Goal: Information Seeking & Learning: Learn about a topic

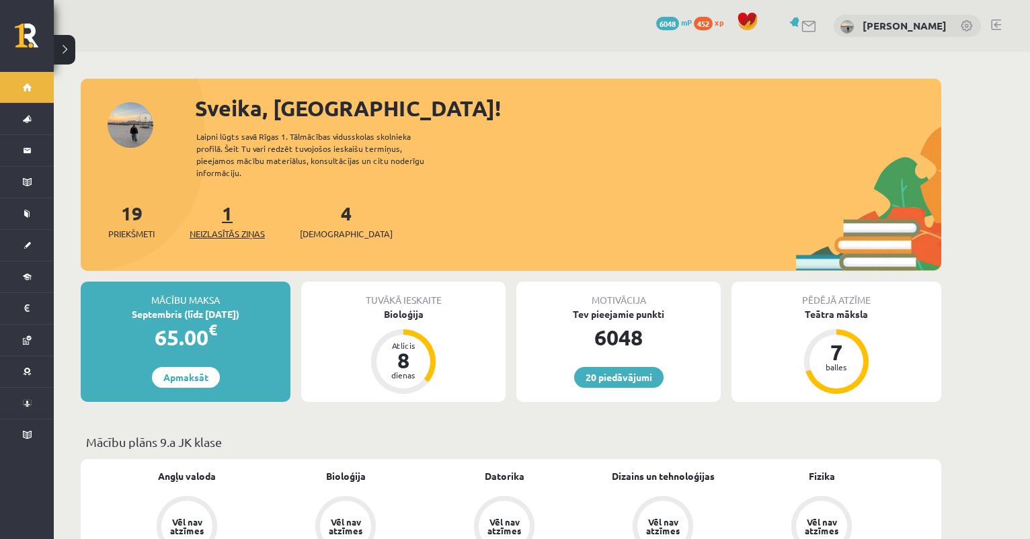
click at [215, 227] on span "Neizlasītās ziņas" at bounding box center [227, 233] width 75 height 13
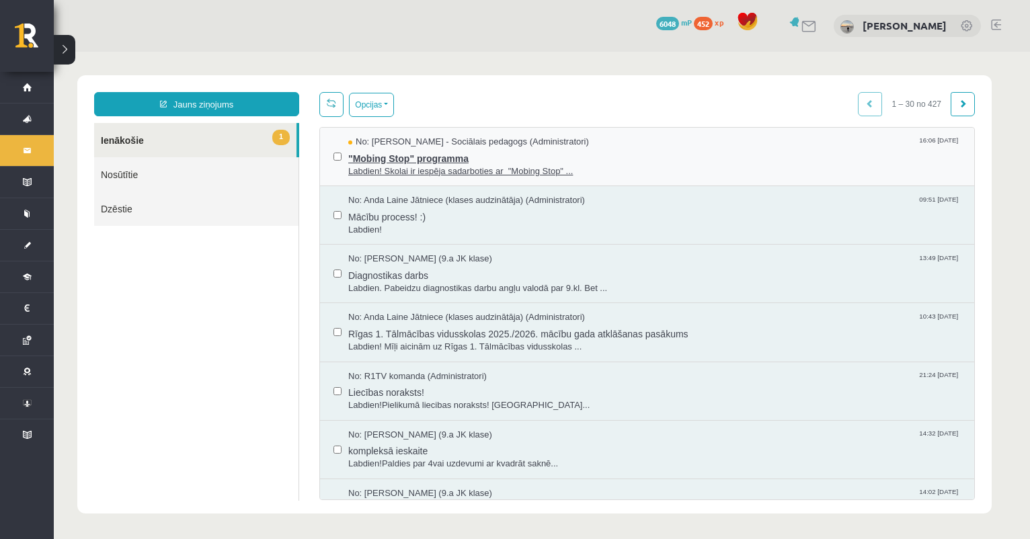
click at [448, 165] on span "Labdien! Skolai ir iespēja sadarboties ar "Mobing Stop" ..." at bounding box center [654, 171] width 612 height 13
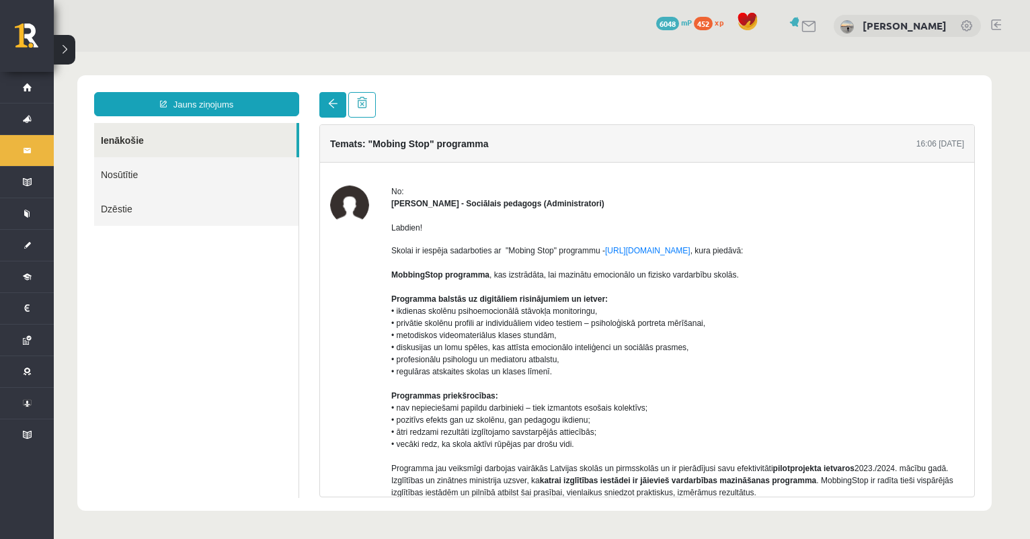
click at [326, 98] on link at bounding box center [332, 105] width 27 height 26
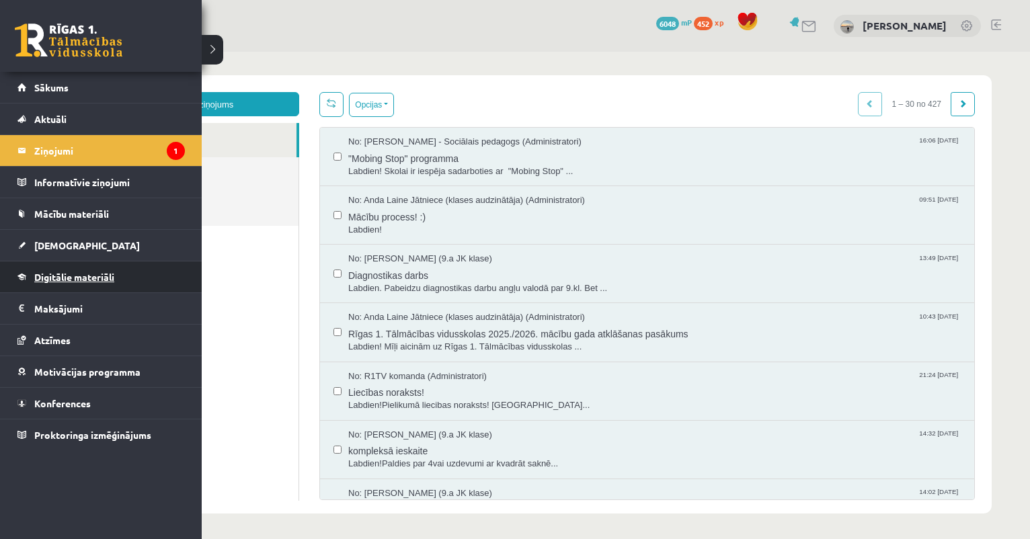
click at [65, 279] on span "Digitālie materiāli" at bounding box center [74, 277] width 80 height 12
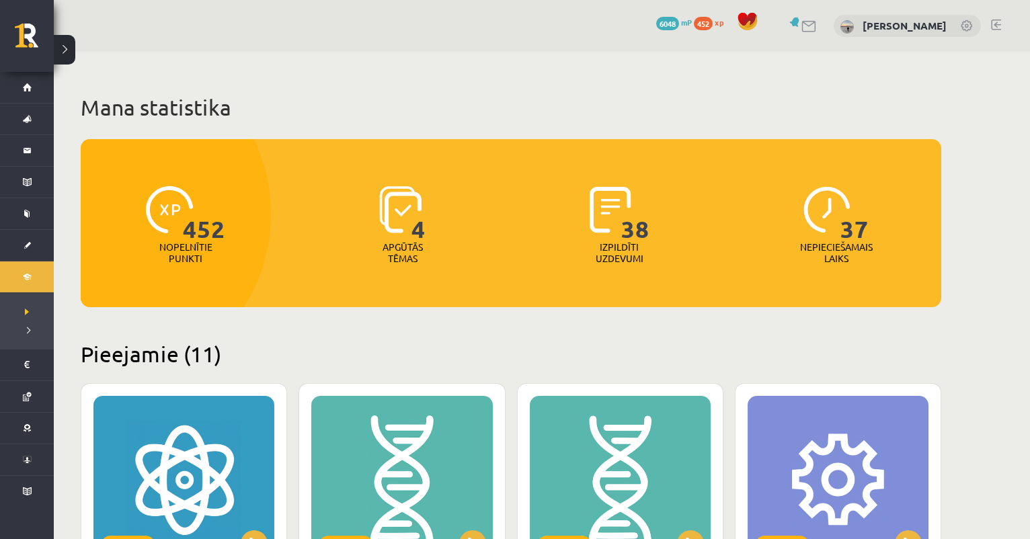
scroll to position [71, 0]
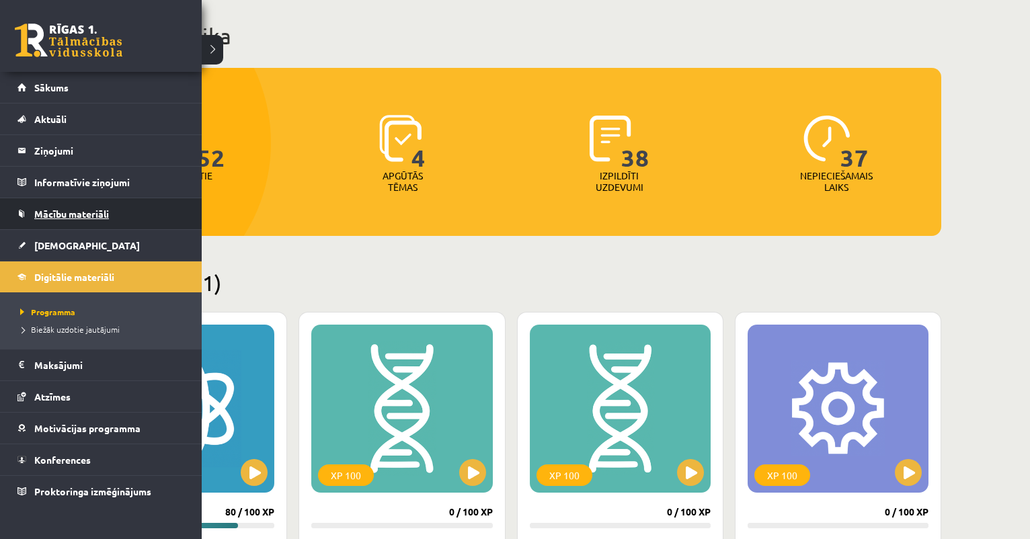
click at [42, 210] on span "Mācību materiāli" at bounding box center [71, 214] width 75 height 12
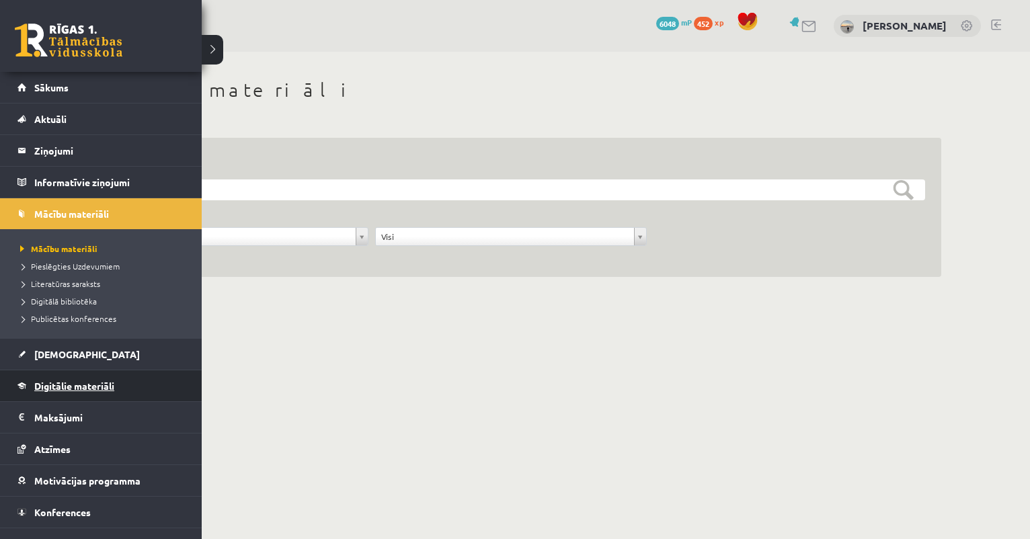
click at [52, 381] on span "Digitālie materiāli" at bounding box center [74, 386] width 80 height 12
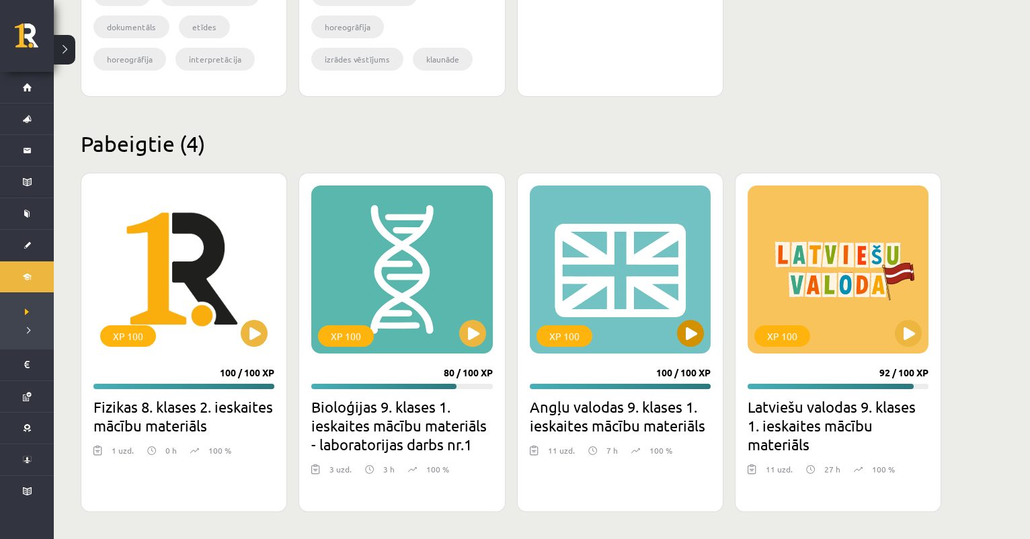
scroll to position [1478, 0]
click at [693, 344] on button at bounding box center [690, 333] width 27 height 27
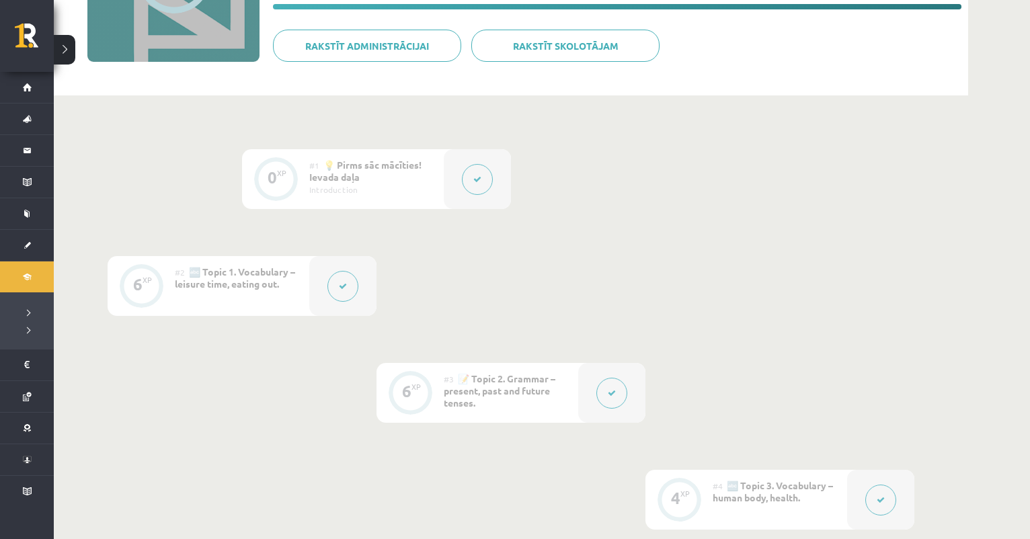
scroll to position [219, 0]
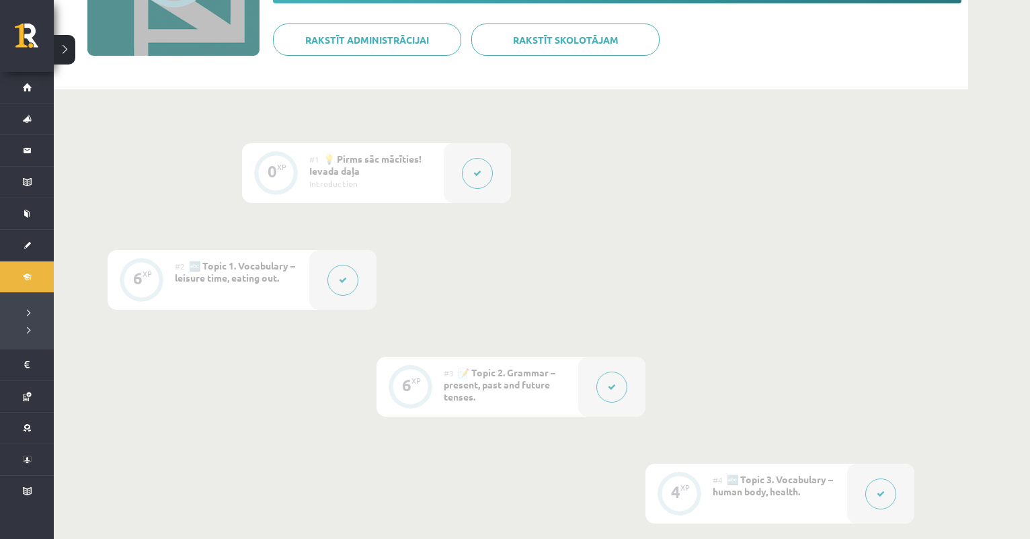
click at [342, 271] on button at bounding box center [342, 280] width 31 height 31
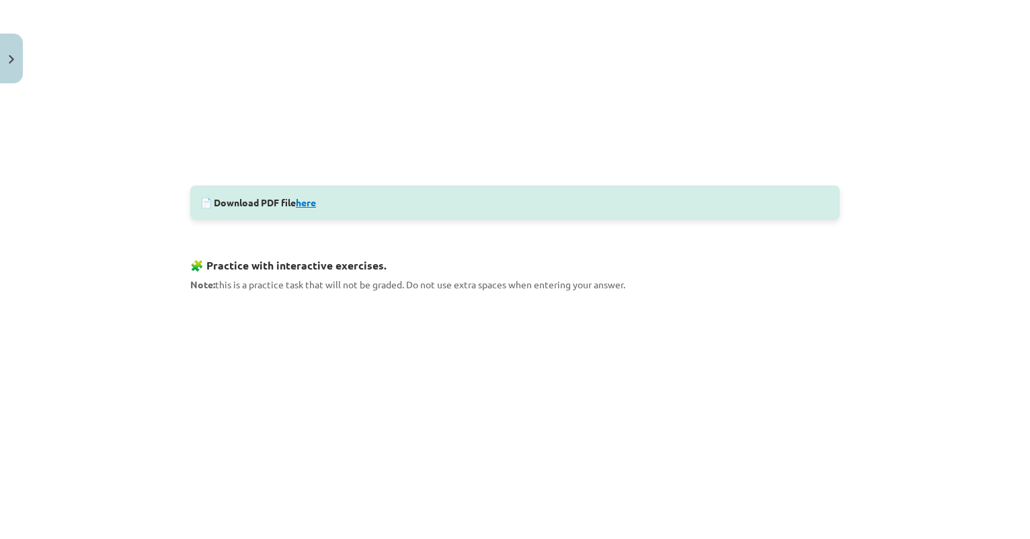
scroll to position [504, 0]
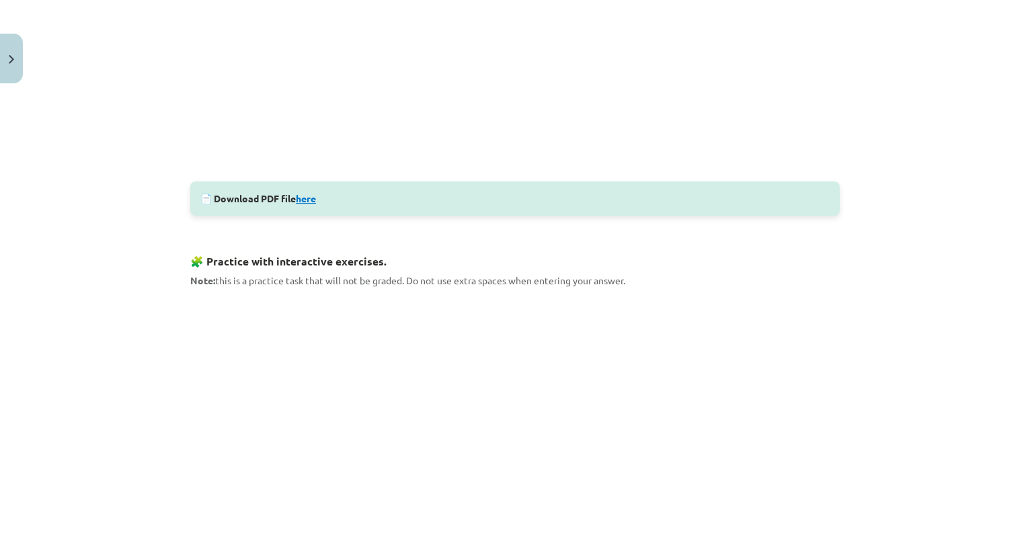
click at [316, 196] on link "here" at bounding box center [306, 198] width 20 height 12
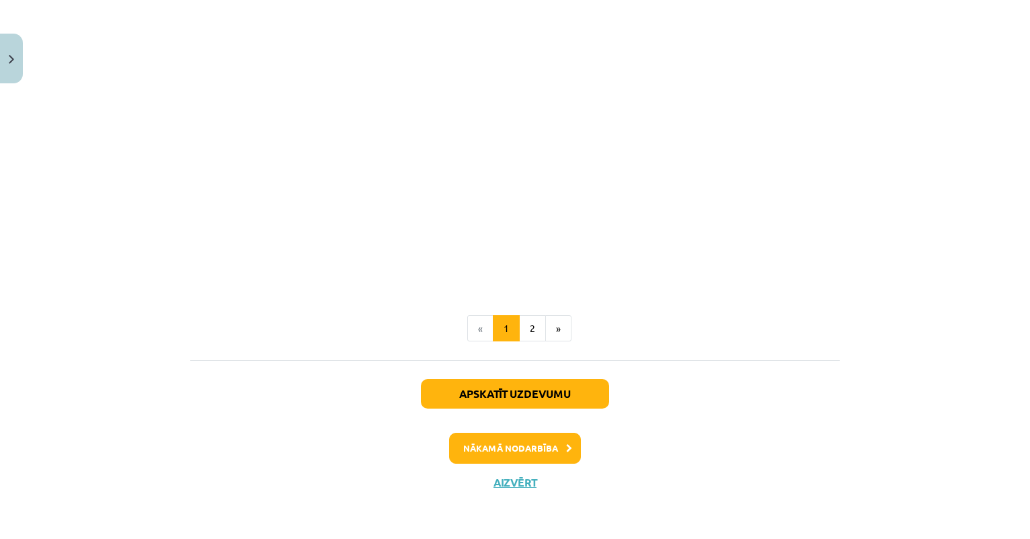
click at [481, 444] on button "Nākamā nodarbība" at bounding box center [515, 448] width 132 height 31
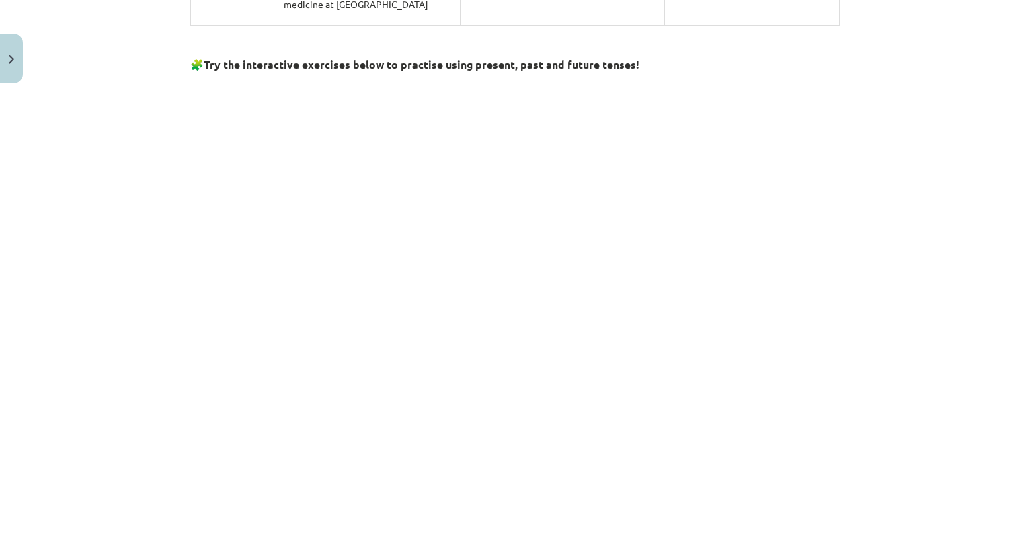
scroll to position [1249, 0]
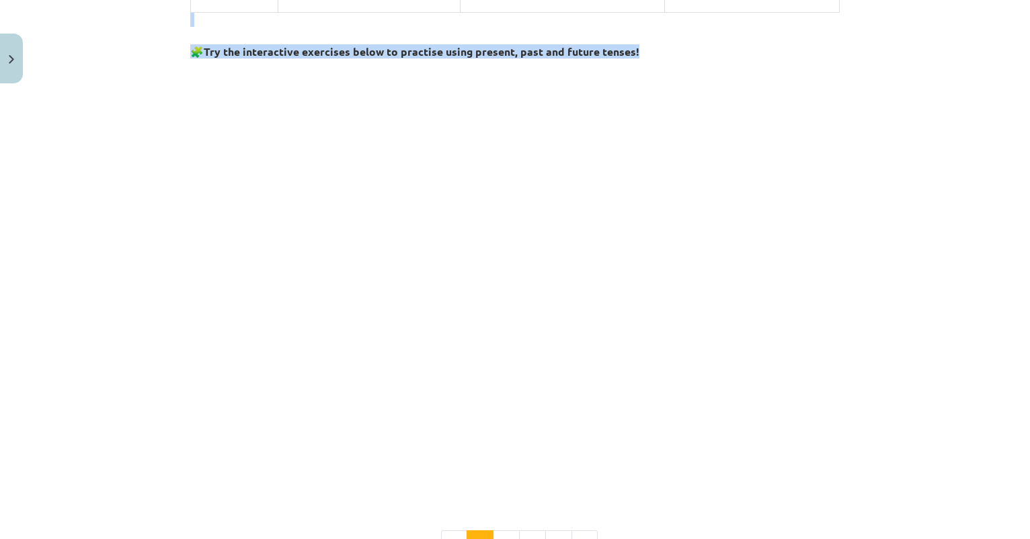
drag, startPoint x: 188, startPoint y: 87, endPoint x: 782, endPoint y: 48, distance: 595.3
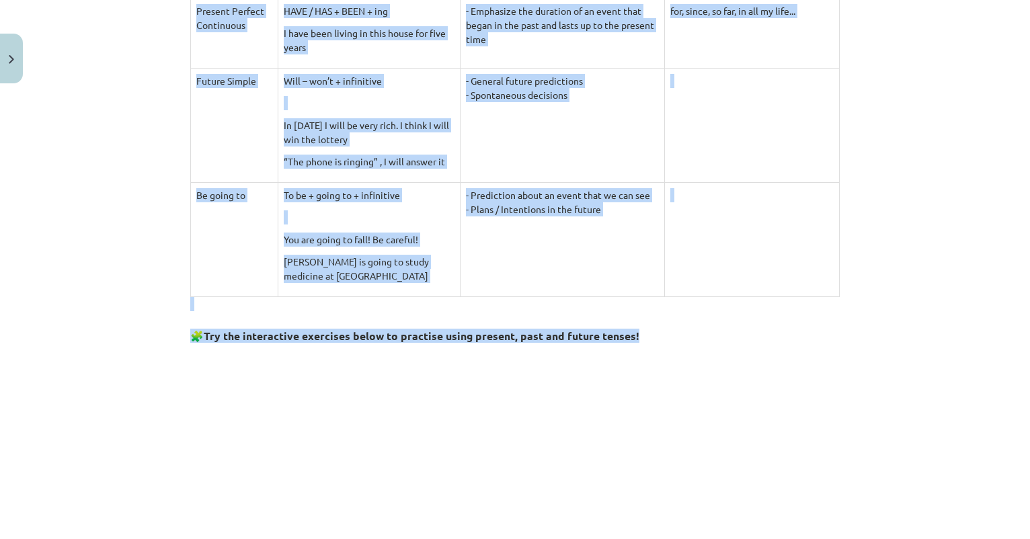
scroll to position [965, 0]
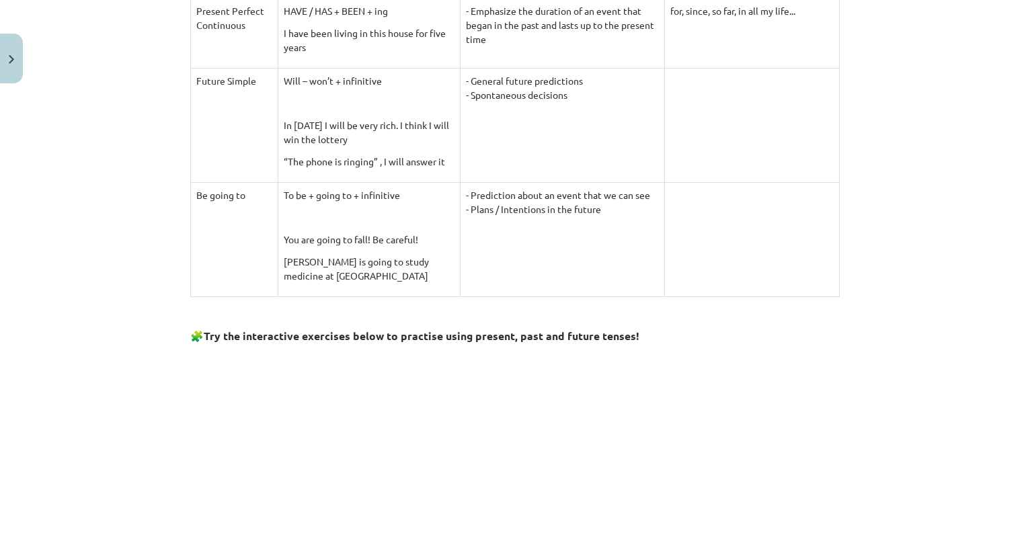
click at [92, 166] on div "Mācību tēma: Angļu valodas 9. klases 1. ieskaites mācību materiāls #3 📝 Topic 2…" at bounding box center [515, 269] width 1030 height 539
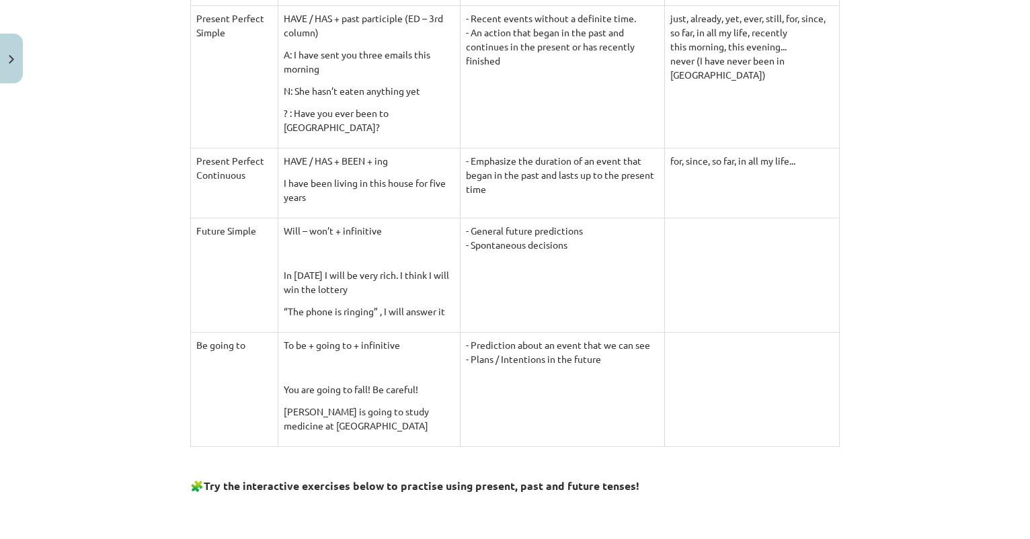
scroll to position [835, 0]
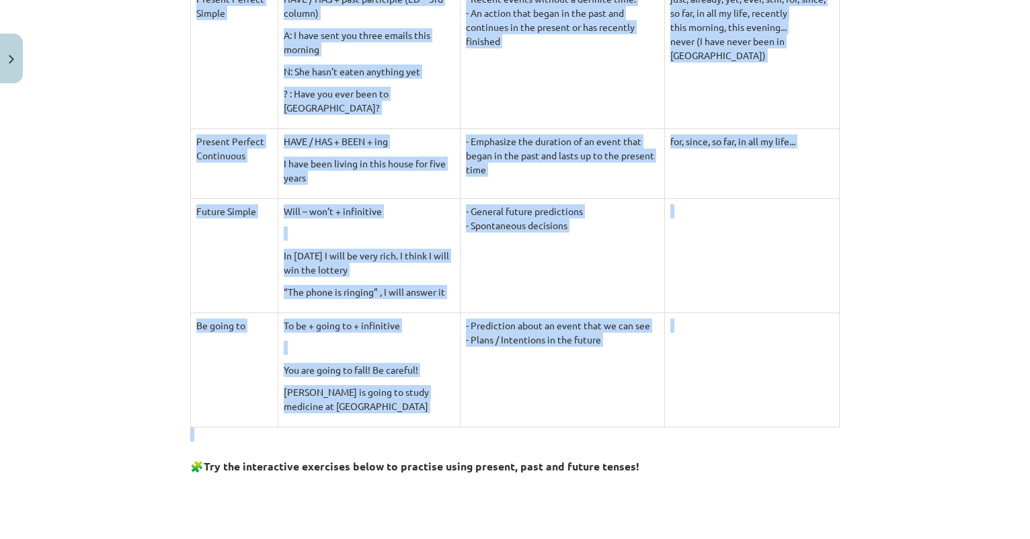
drag, startPoint x: 188, startPoint y: 255, endPoint x: 794, endPoint y: 437, distance: 632.3
click at [794, 437] on div "6 XP Saņemsi Viegls 102 pilda Apraksts Uzdevums Palīdzība 📖 Read the given info…" at bounding box center [514, 195] width 665 height 1880
copy div "📖 Read the given information and do the activities below. VERB FORM USE TIME EX…"
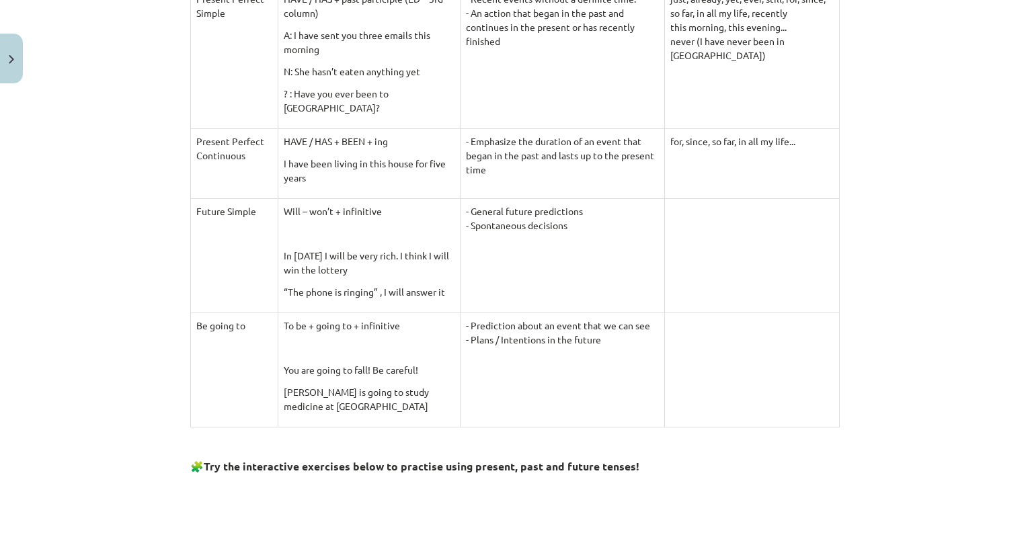
click at [108, 134] on div "Mācību tēma: Angļu valodas 9. klases 1. ieskaites mācību materiāls #3 📝 Topic 2…" at bounding box center [515, 269] width 1030 height 539
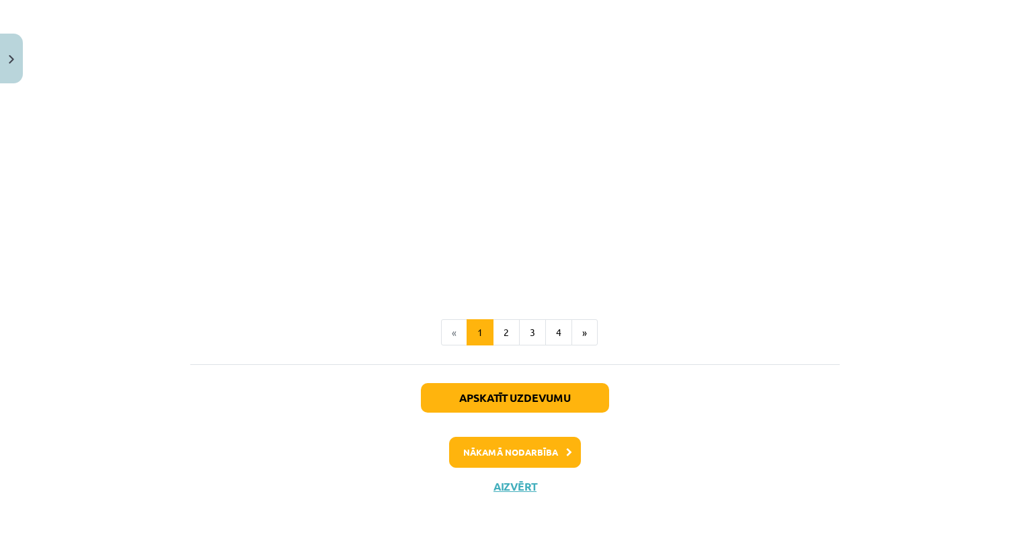
click at [490, 442] on button "Nākamā nodarbība" at bounding box center [515, 452] width 132 height 31
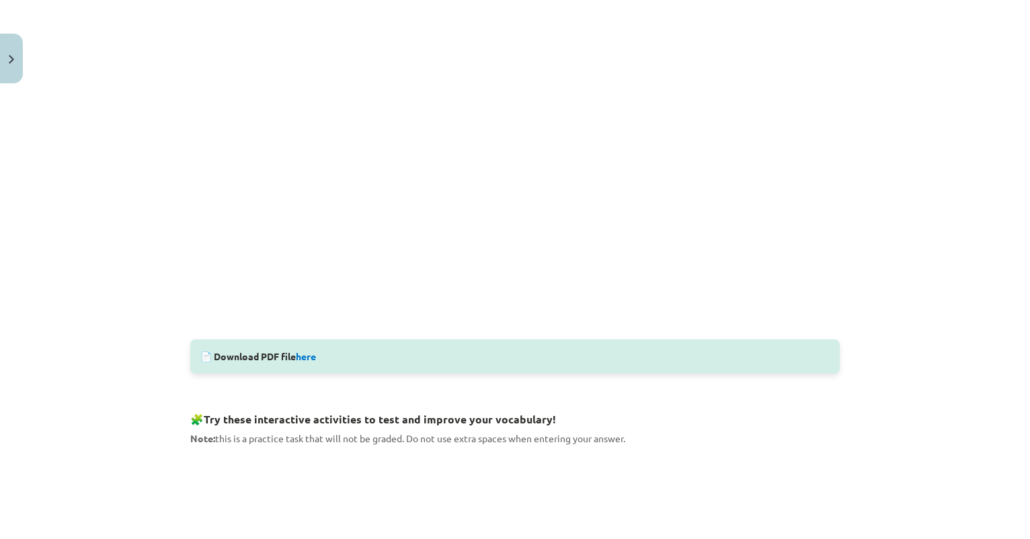
scroll to position [364, 0]
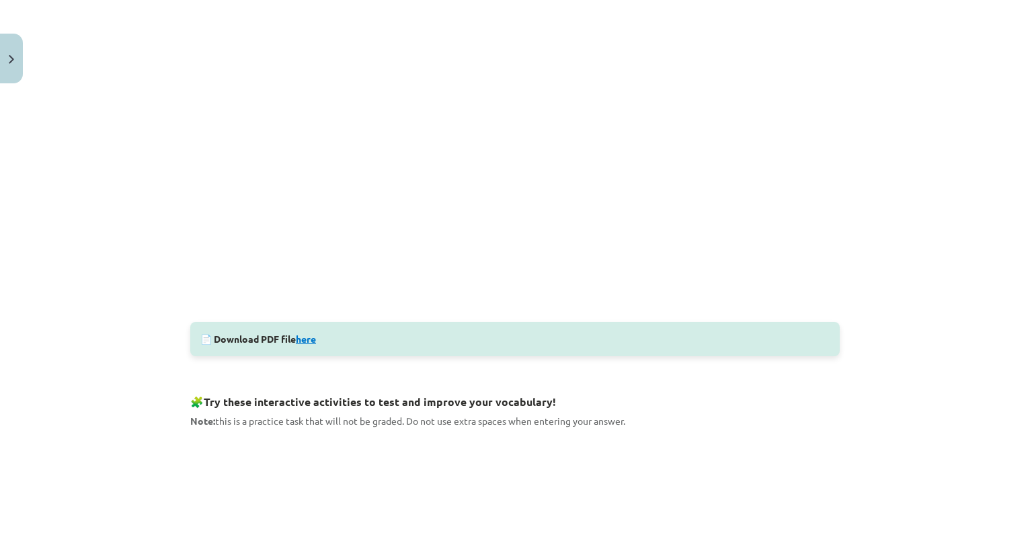
click at [308, 340] on link "here" at bounding box center [306, 339] width 20 height 12
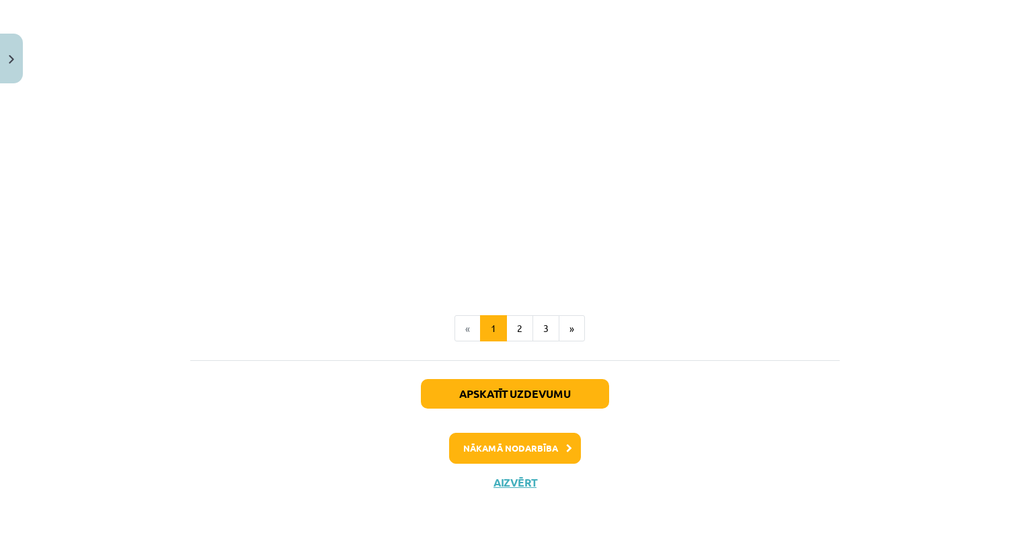
click at [564, 452] on button "Nākamā nodarbība" at bounding box center [515, 448] width 132 height 31
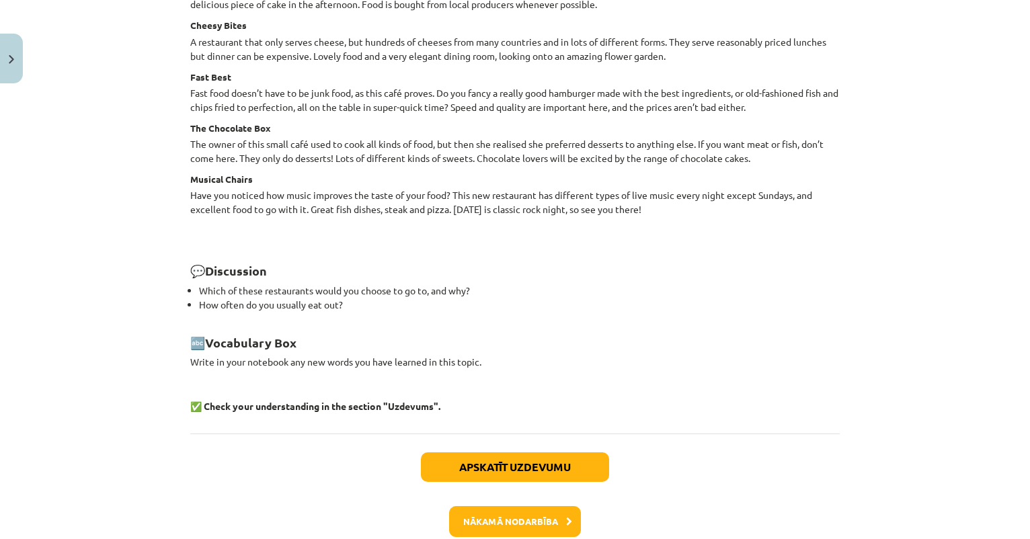
scroll to position [1769, 0]
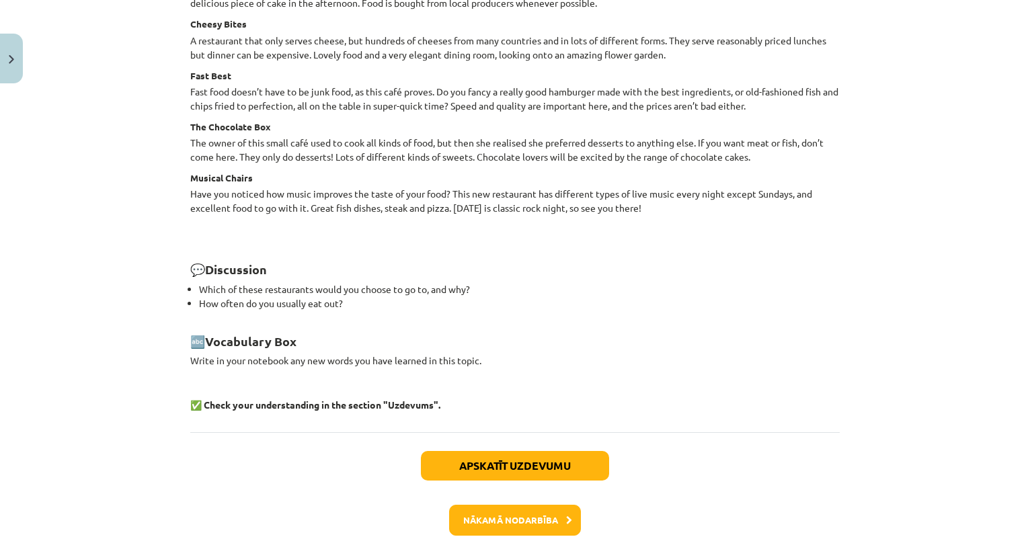
click at [496, 513] on button "Nākamā nodarbība" at bounding box center [515, 520] width 132 height 31
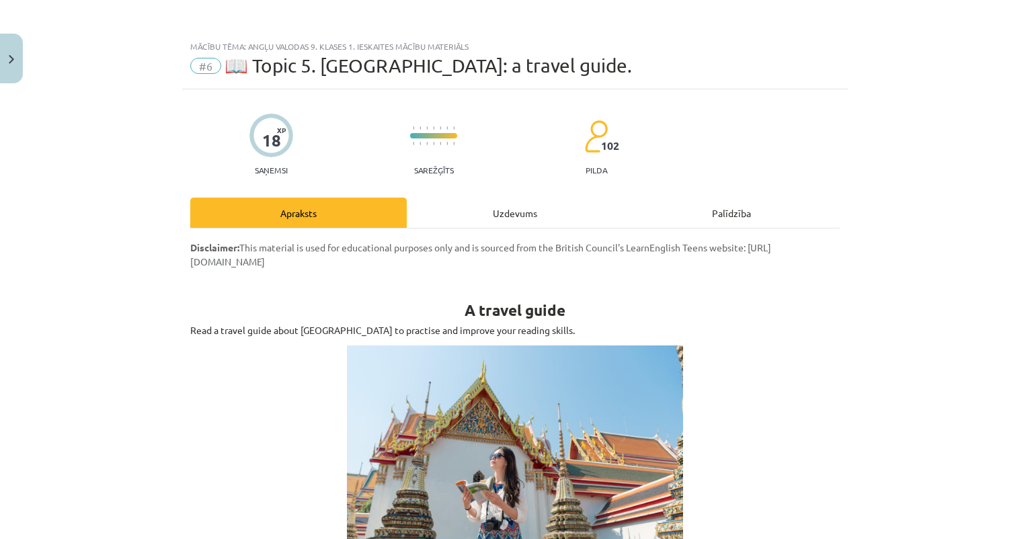
scroll to position [0, 0]
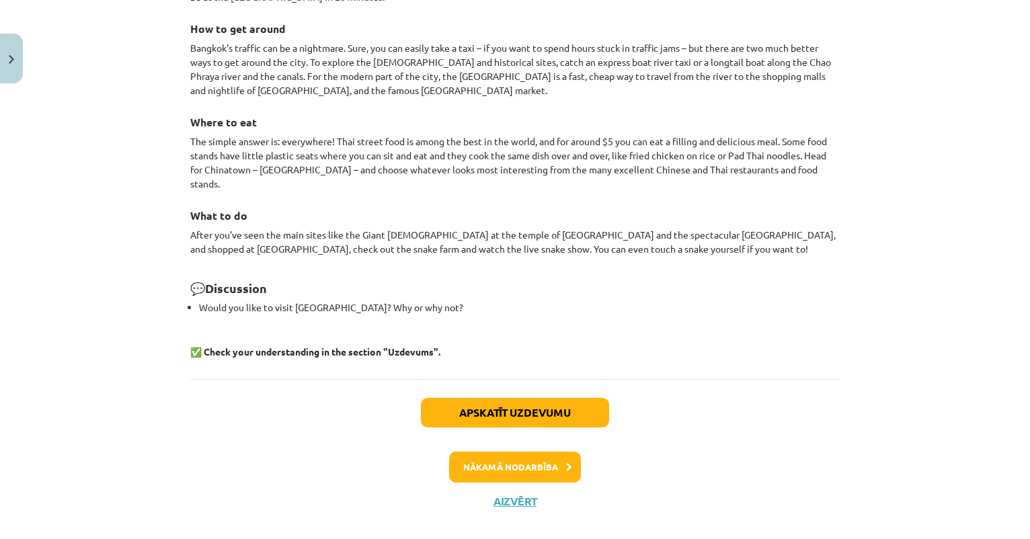
click at [553, 452] on button "Nākamā nodarbība" at bounding box center [515, 467] width 132 height 31
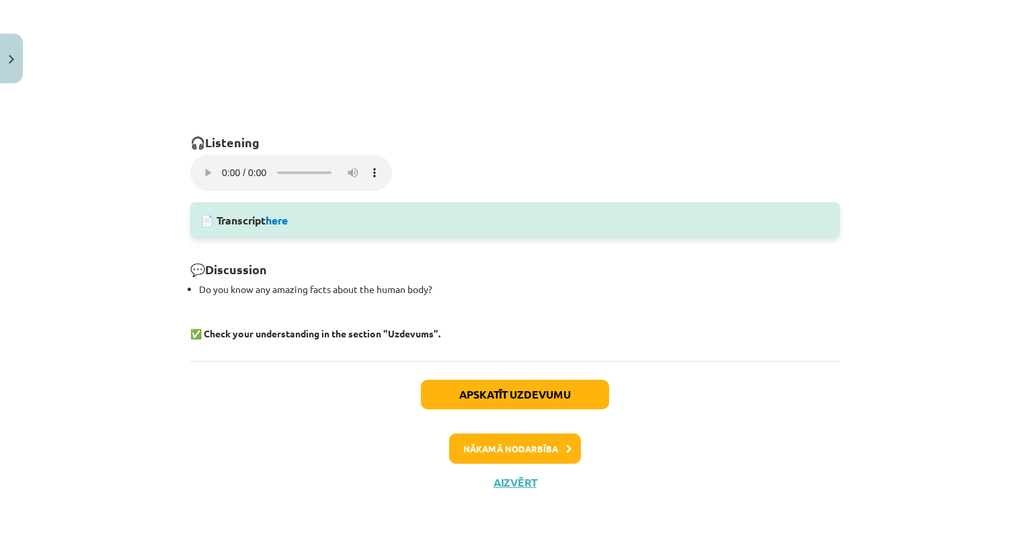
scroll to position [759, 0]
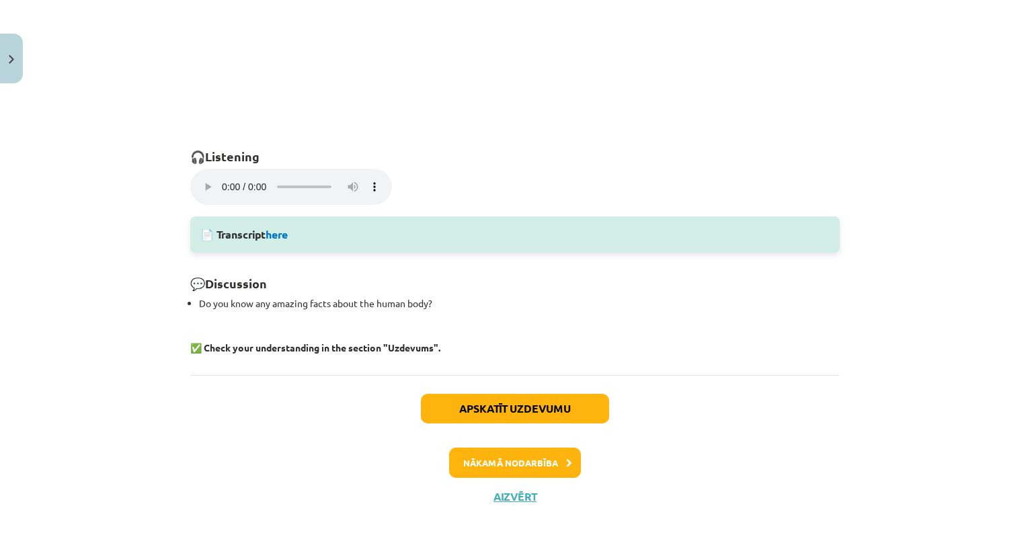
click at [564, 448] on button "Nākamā nodarbība" at bounding box center [515, 463] width 132 height 31
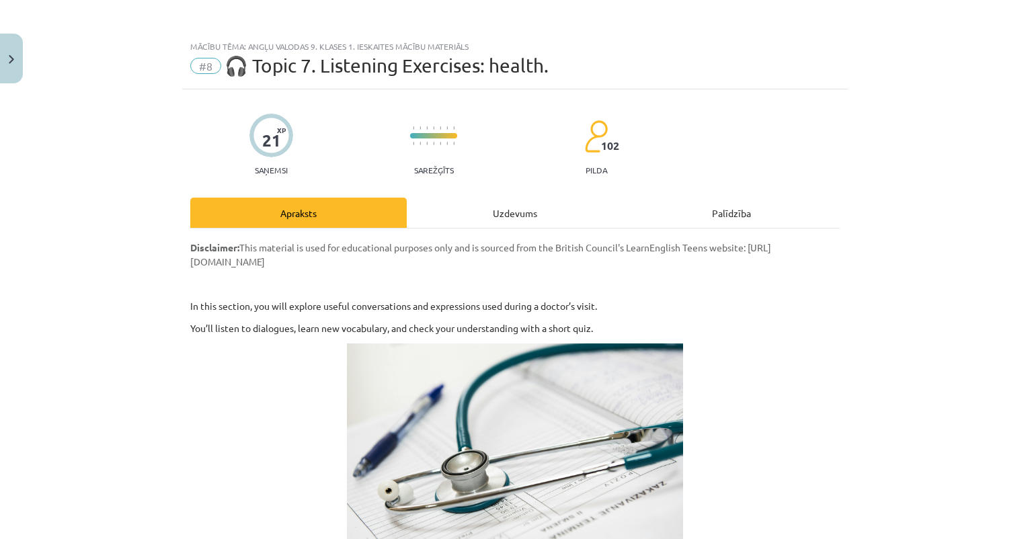
scroll to position [0, 0]
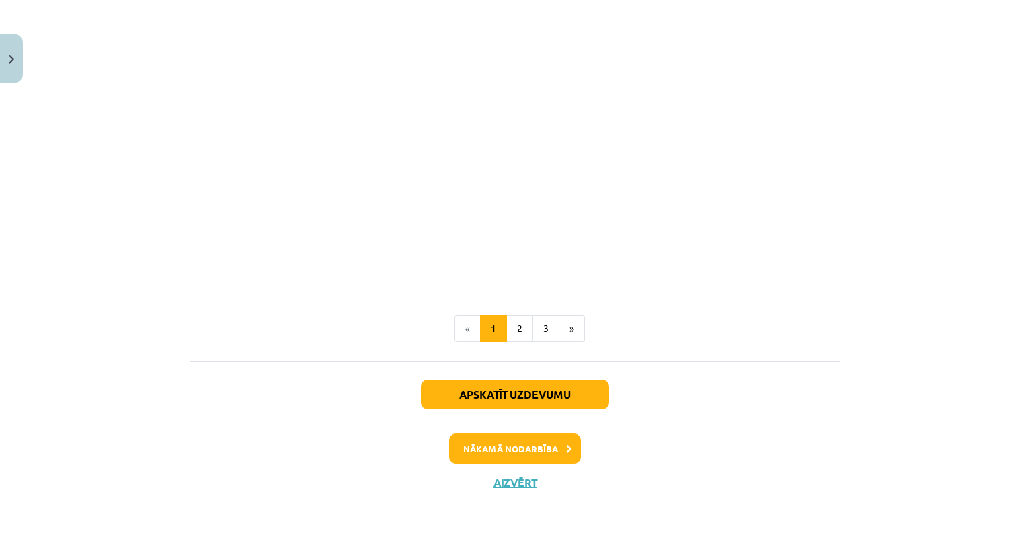
click at [527, 437] on button "Nākamā nodarbība" at bounding box center [515, 448] width 132 height 31
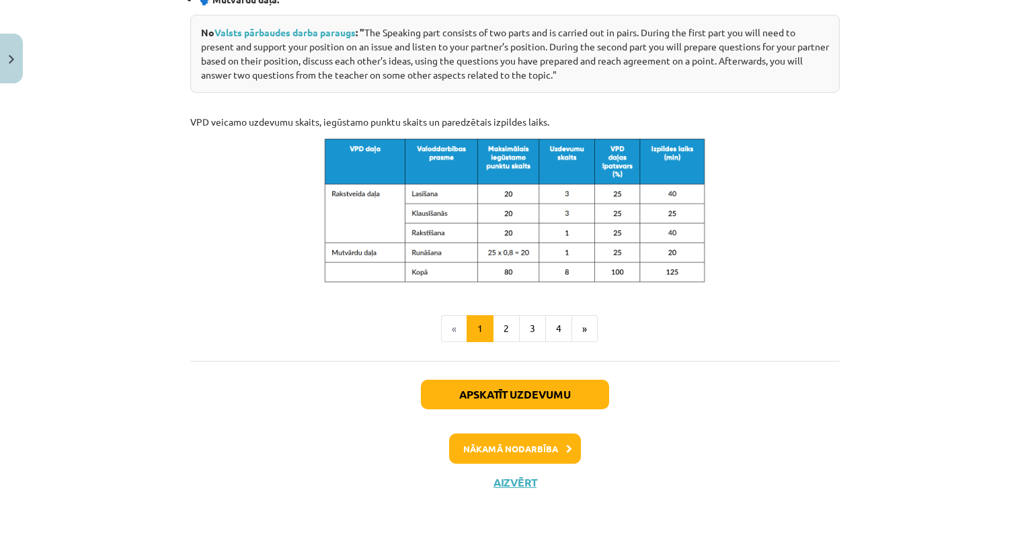
click at [511, 456] on button "Nākamā nodarbība" at bounding box center [515, 448] width 132 height 31
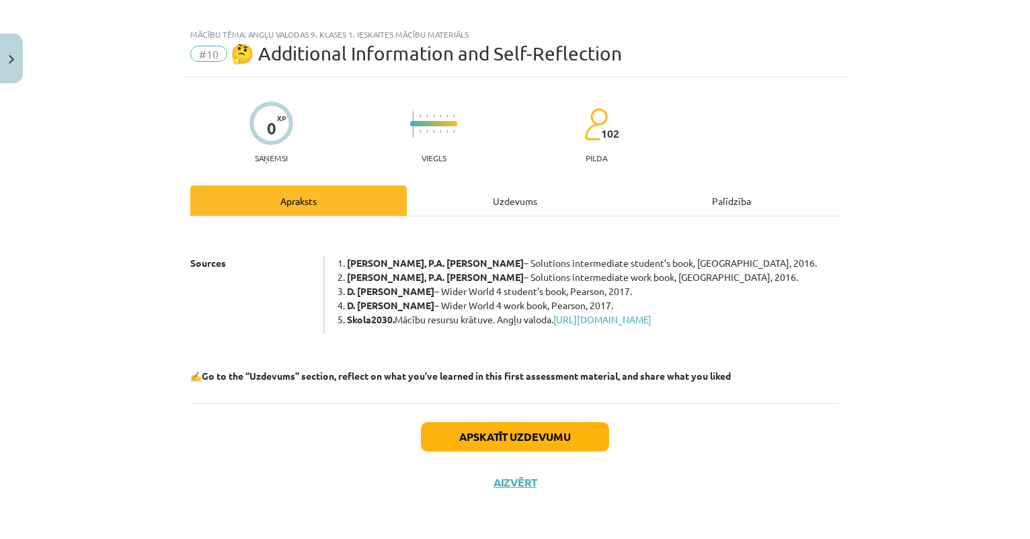
scroll to position [28, 0]
click at [638, 313] on link "https://mape.gov.lv/catalog/materials/FEB60A0E-7430-4D4A-BA5D-880A26C29F9C/view" at bounding box center [602, 319] width 98 height 12
click at [433, 439] on button "Apskatīt uzdevumu" at bounding box center [515, 437] width 188 height 30
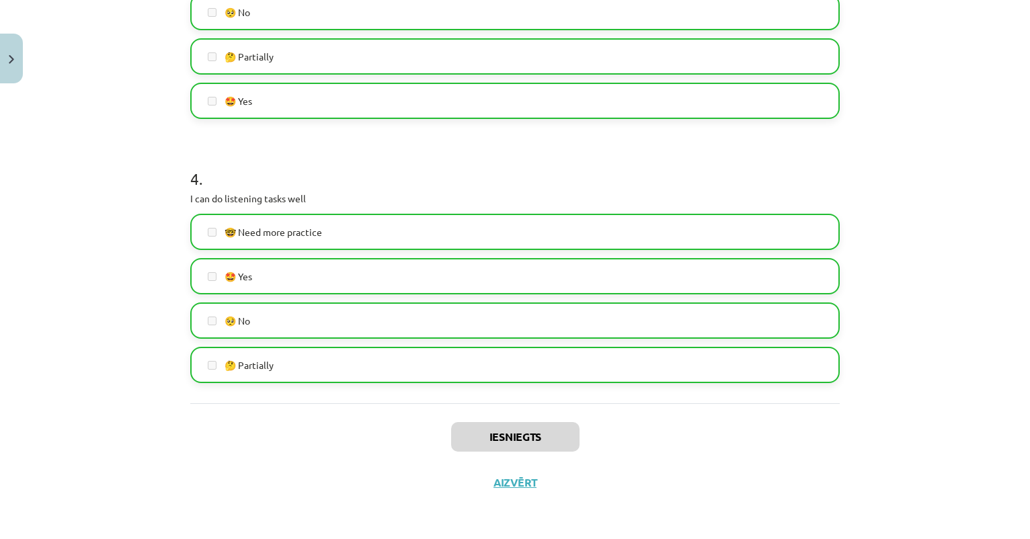
scroll to position [916, 0]
click at [501, 478] on button "Aizvērt" at bounding box center [514, 482] width 51 height 13
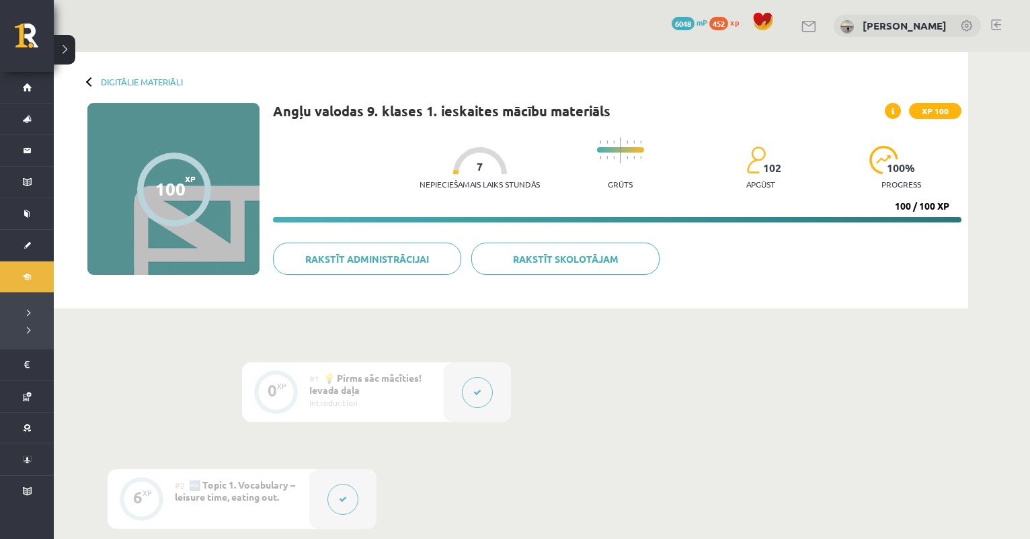
scroll to position [0, 0]
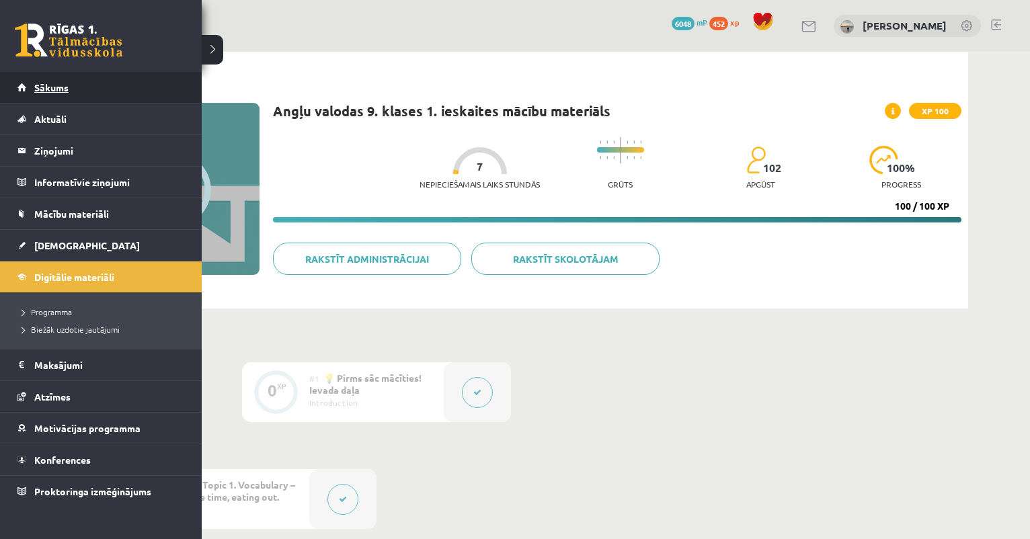
click at [35, 87] on span "Sākums" at bounding box center [51, 87] width 34 height 12
